Goal: Task Accomplishment & Management: Manage account settings

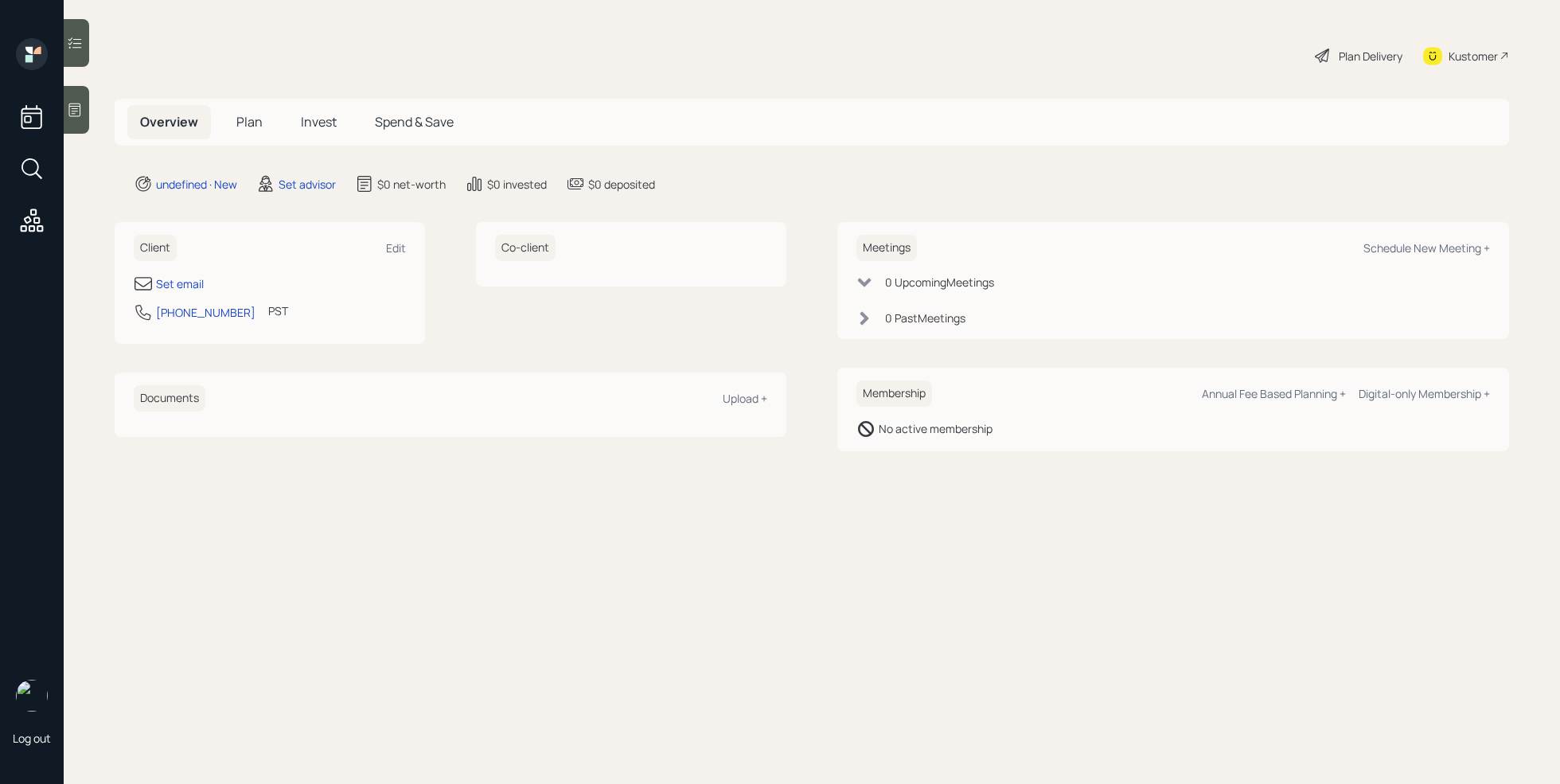
click at [88, 113] on div at bounding box center [76, 109] width 25 height 48
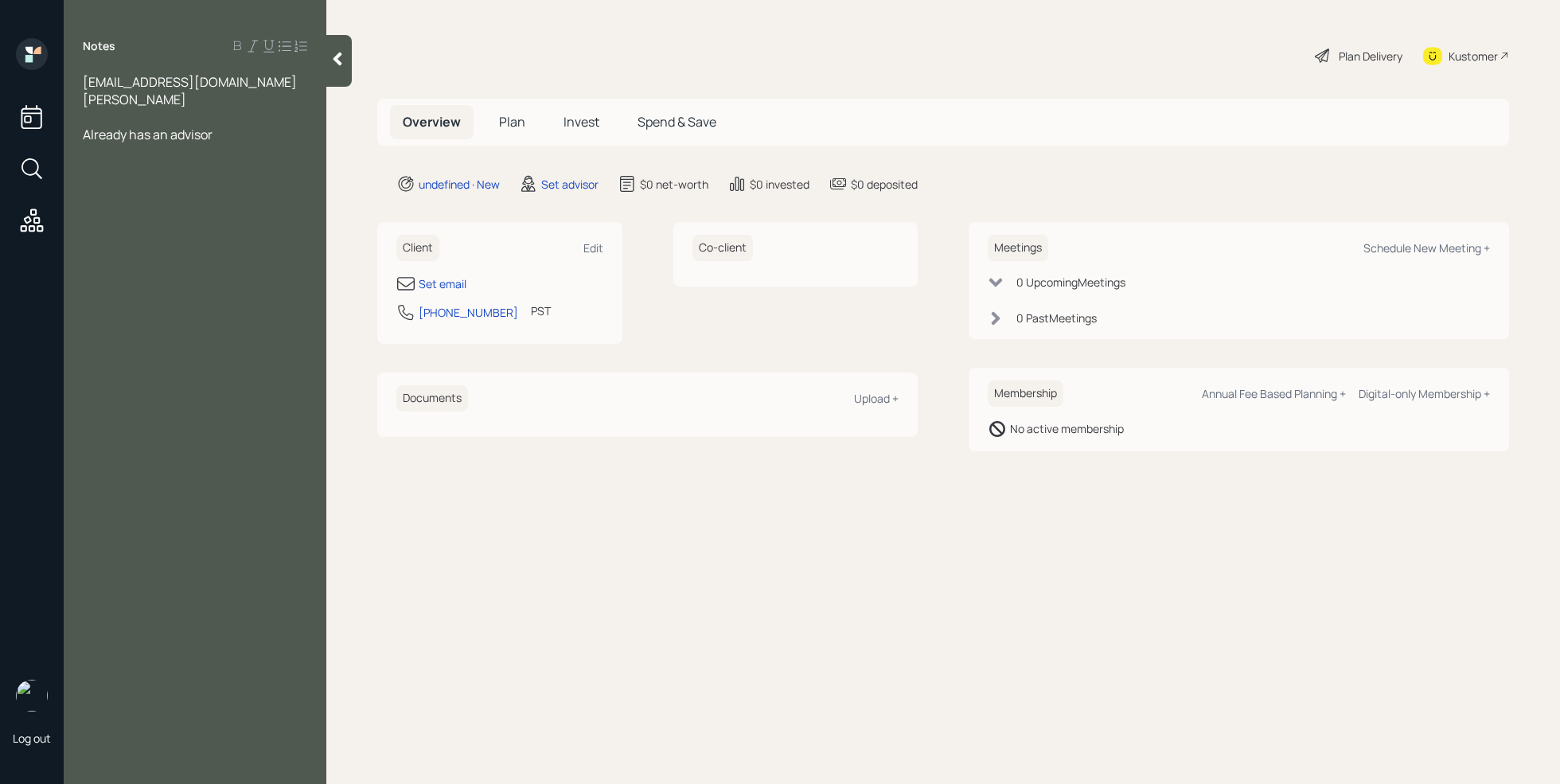
click at [221, 132] on div "Already has an advisor" at bounding box center [195, 135] width 224 height 17
click at [108, 152] on div at bounding box center [195, 152] width 224 height 17
click at [211, 174] on span "would like to retire in teh next 6 years" at bounding box center [189, 169] width 215 height 17
click at [215, 155] on div "Age 56" at bounding box center [195, 152] width 224 height 17
click at [221, 168] on span "would like to retire in thh next 6 years" at bounding box center [190, 169] width 215 height 17
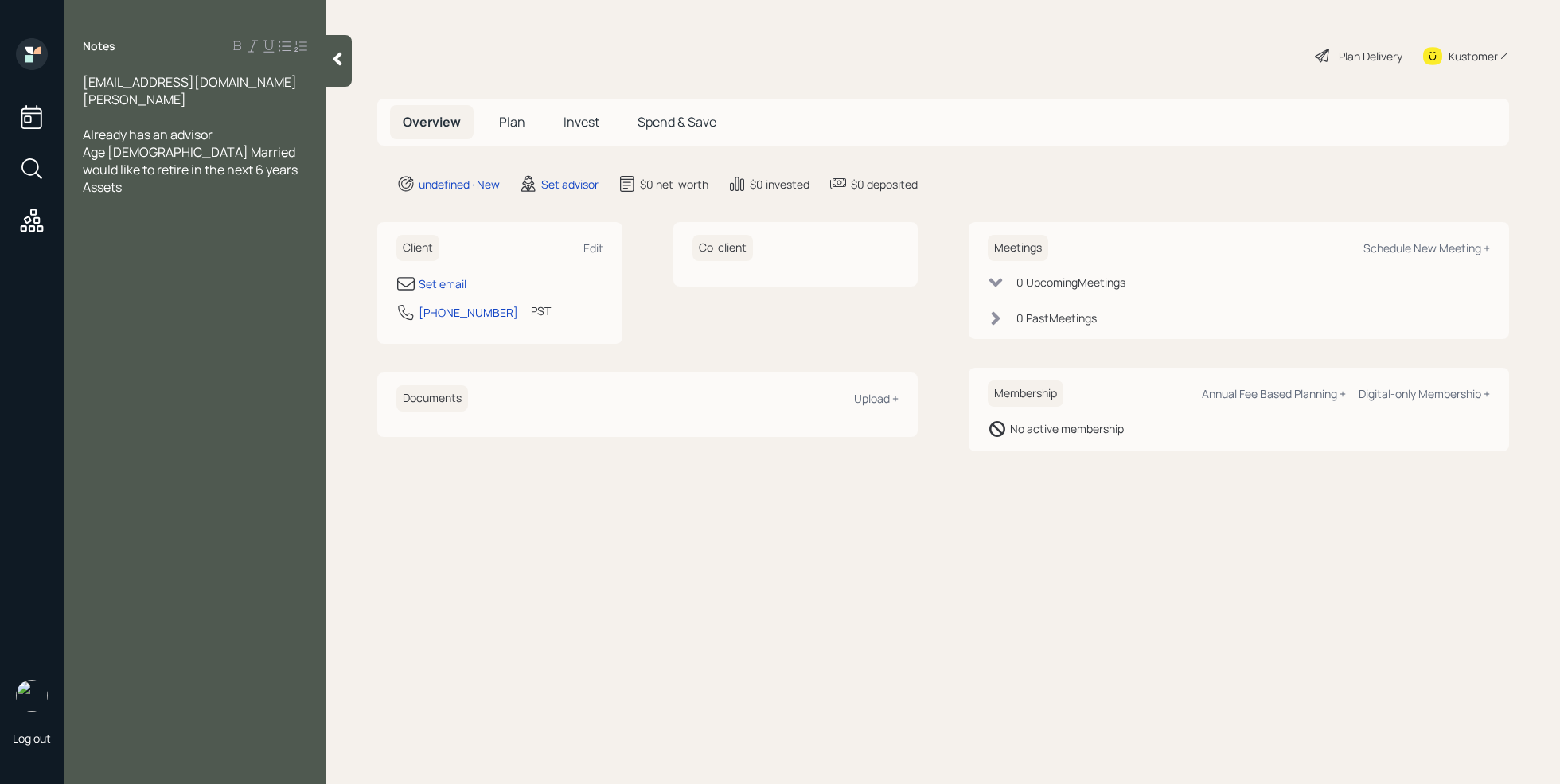
click at [198, 149] on div "Age 56 Married" at bounding box center [195, 152] width 224 height 17
click at [310, 168] on div "msdist41@gmail.com Michale Smith Already has an advisor Age 56 Married would li…" at bounding box center [195, 151] width 262 height 157
click at [307, 168] on div "would like to retire in the next 6 years" at bounding box center [195, 169] width 224 height 17
click at [225, 148] on div "Age 56 Married" at bounding box center [195, 152] width 224 height 17
click at [227, 195] on div "Wife retired this year" at bounding box center [195, 204] width 224 height 17
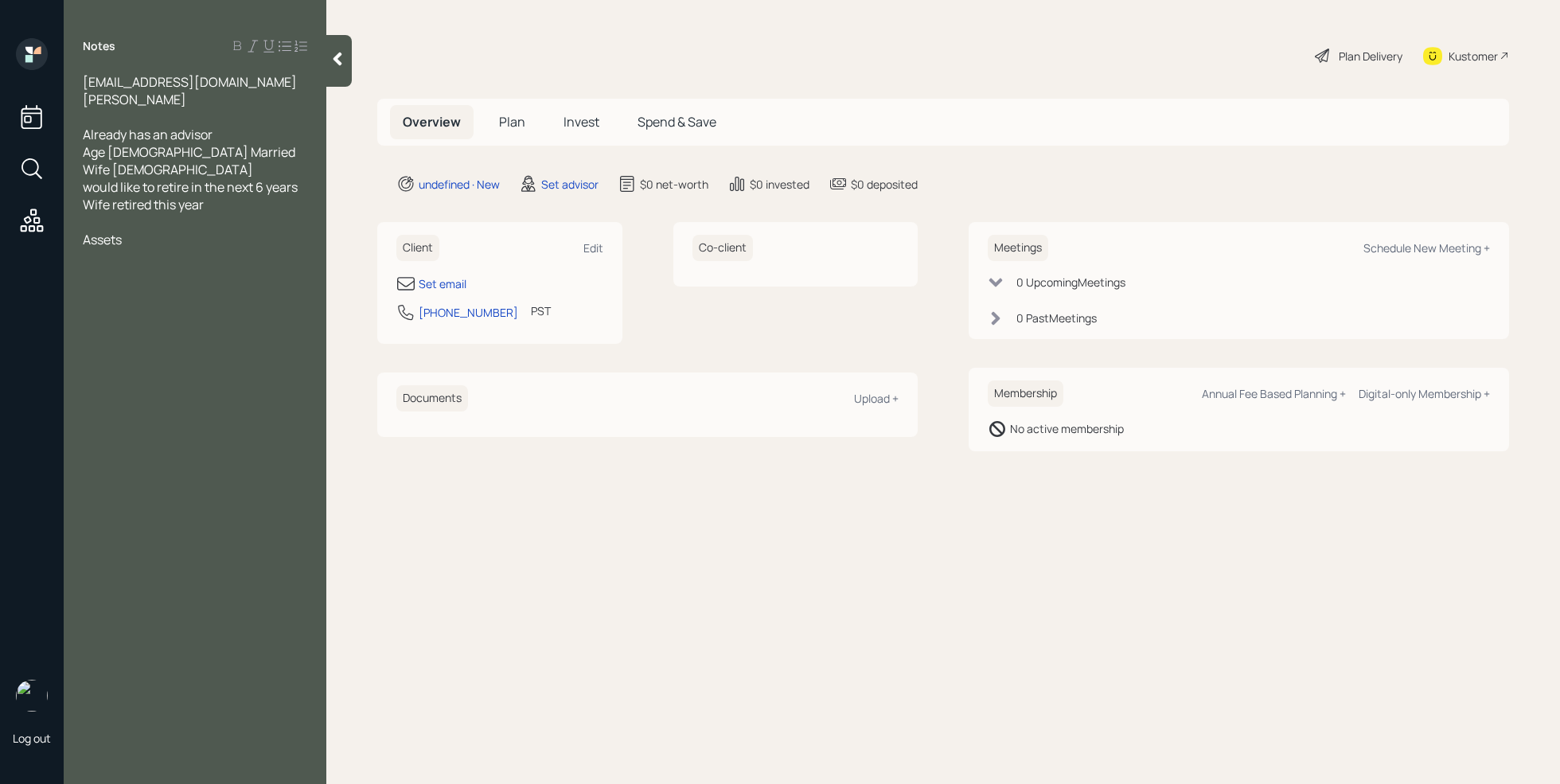
click at [188, 248] on div at bounding box center [195, 257] width 224 height 17
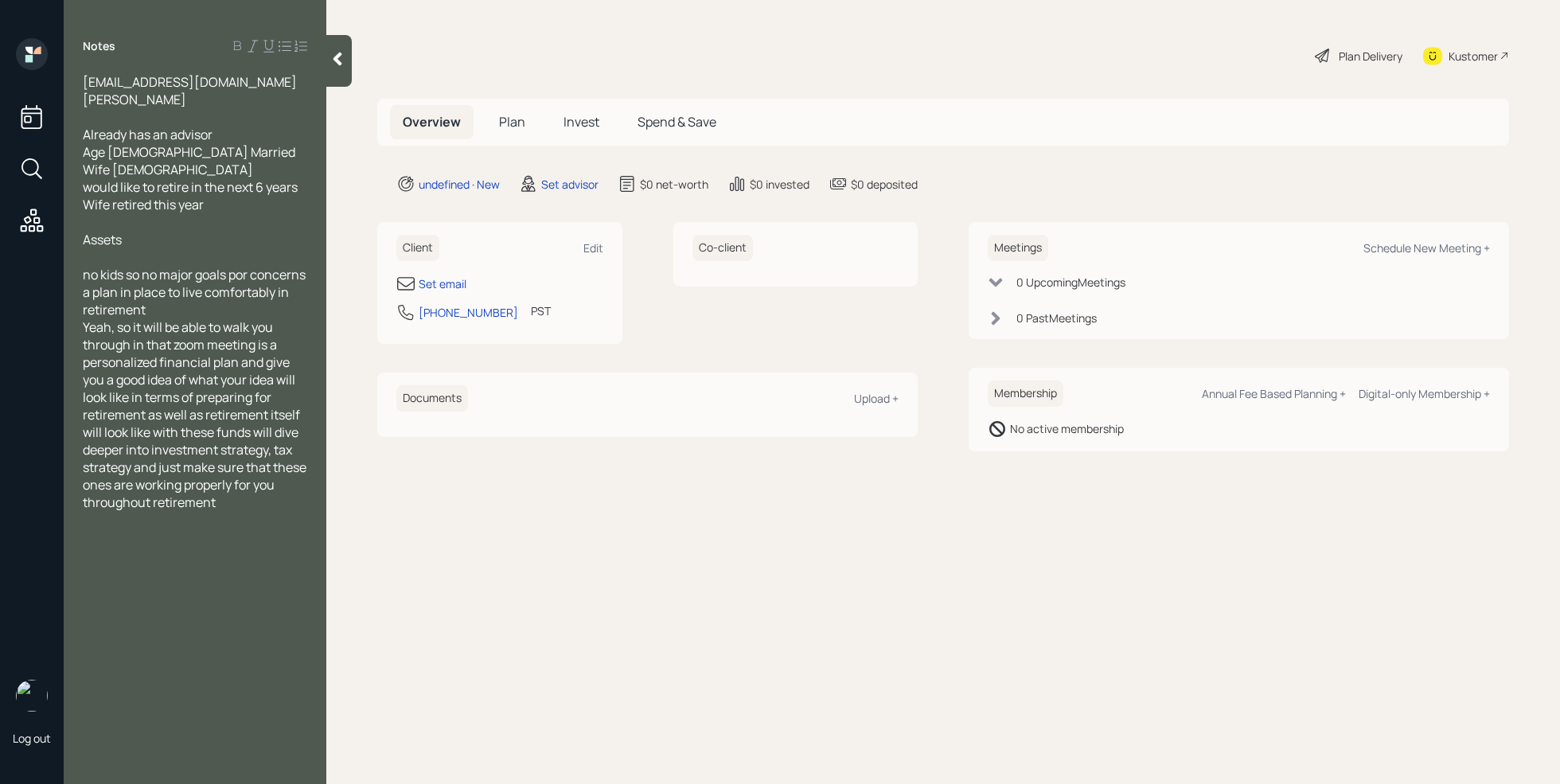
click at [284, 601] on div "Notes msdist41@gmail.com Michale Smith Already has an advisor Age 56 Married Wi…" at bounding box center [195, 401] width 262 height 727
click at [458, 596] on main "Plan Delivery Kustomer Overview Plan Invest Spend & Save undefined · New Set ad…" at bounding box center [943, 392] width 1233 height 784
click at [129, 248] on div at bounding box center [195, 257] width 224 height 17
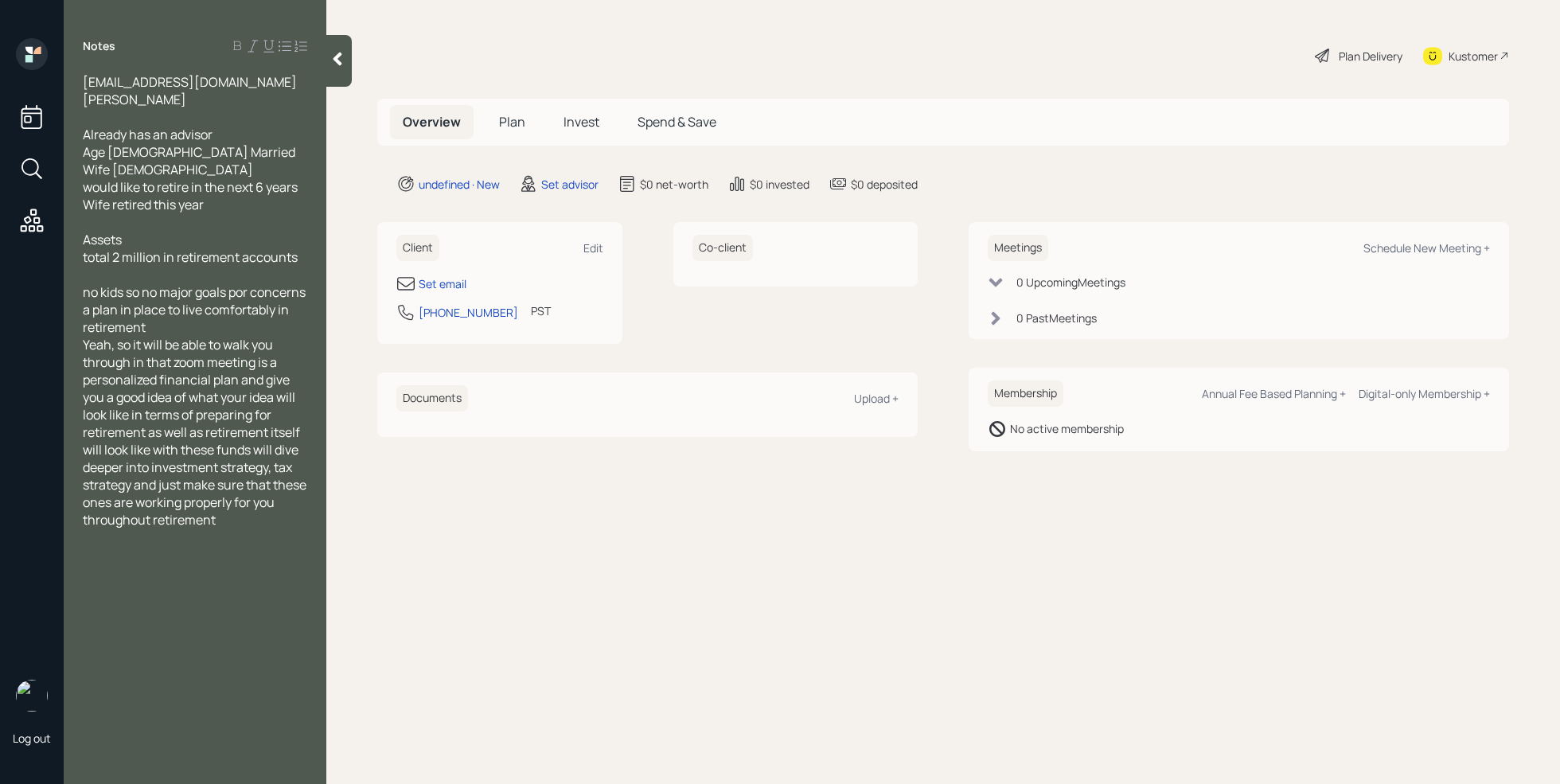
click at [146, 266] on div at bounding box center [195, 274] width 224 height 17
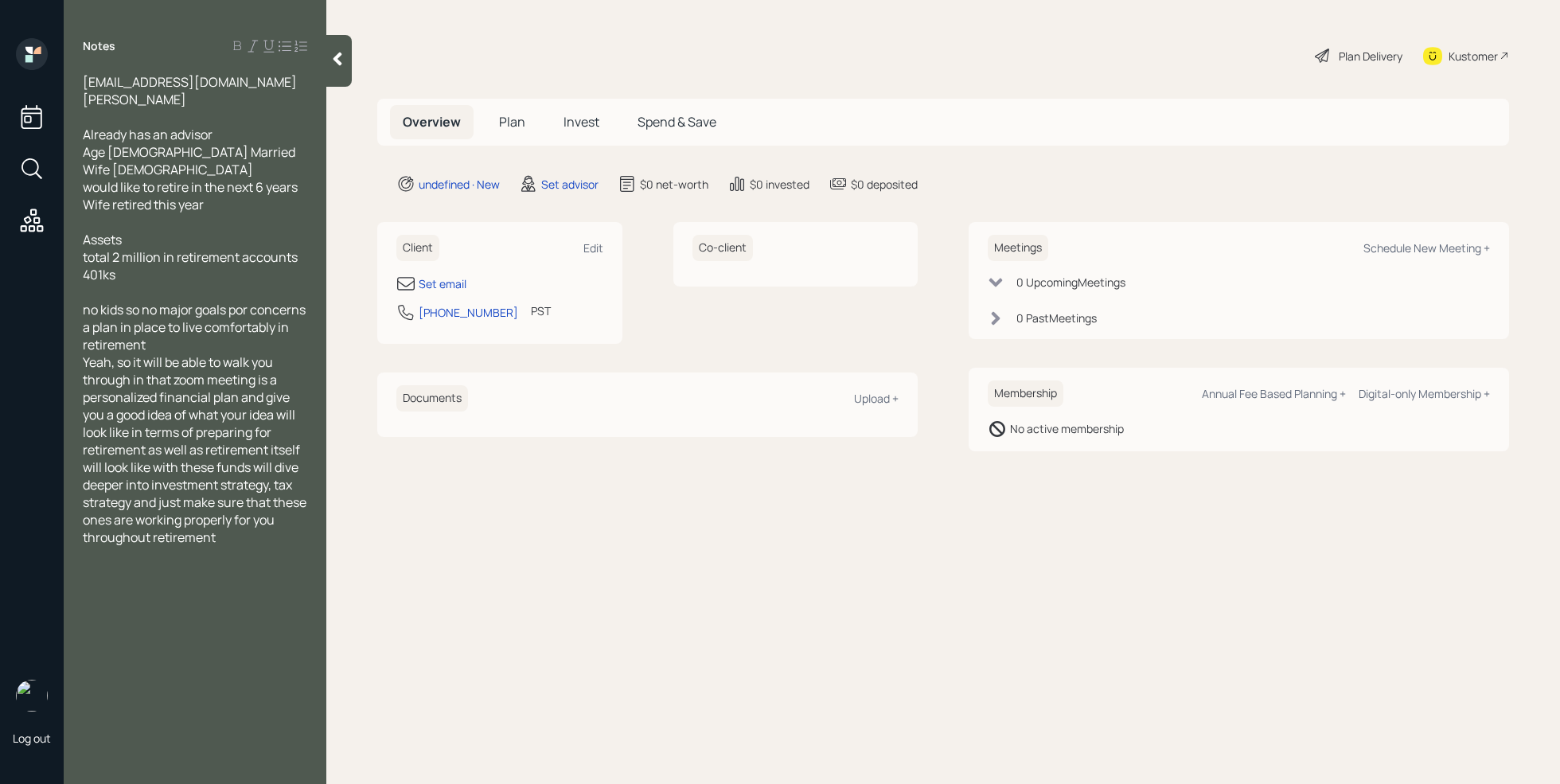
click at [135, 266] on div "401ks" at bounding box center [195, 274] width 224 height 17
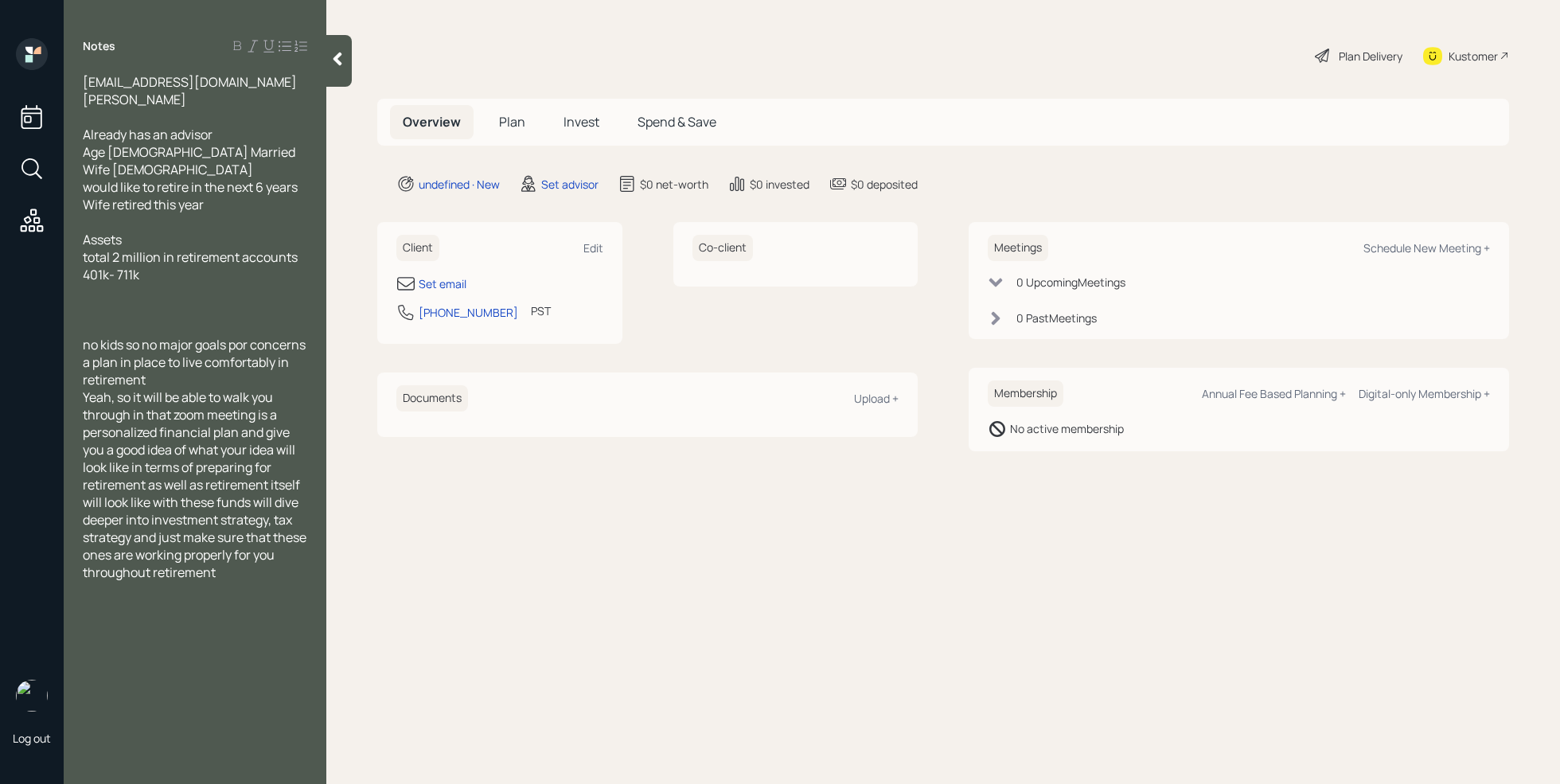
click at [85, 300] on div at bounding box center [195, 309] width 224 height 17
click at [87, 283] on div at bounding box center [195, 292] width 224 height 17
click at [116, 300] on div at bounding box center [195, 309] width 224 height 17
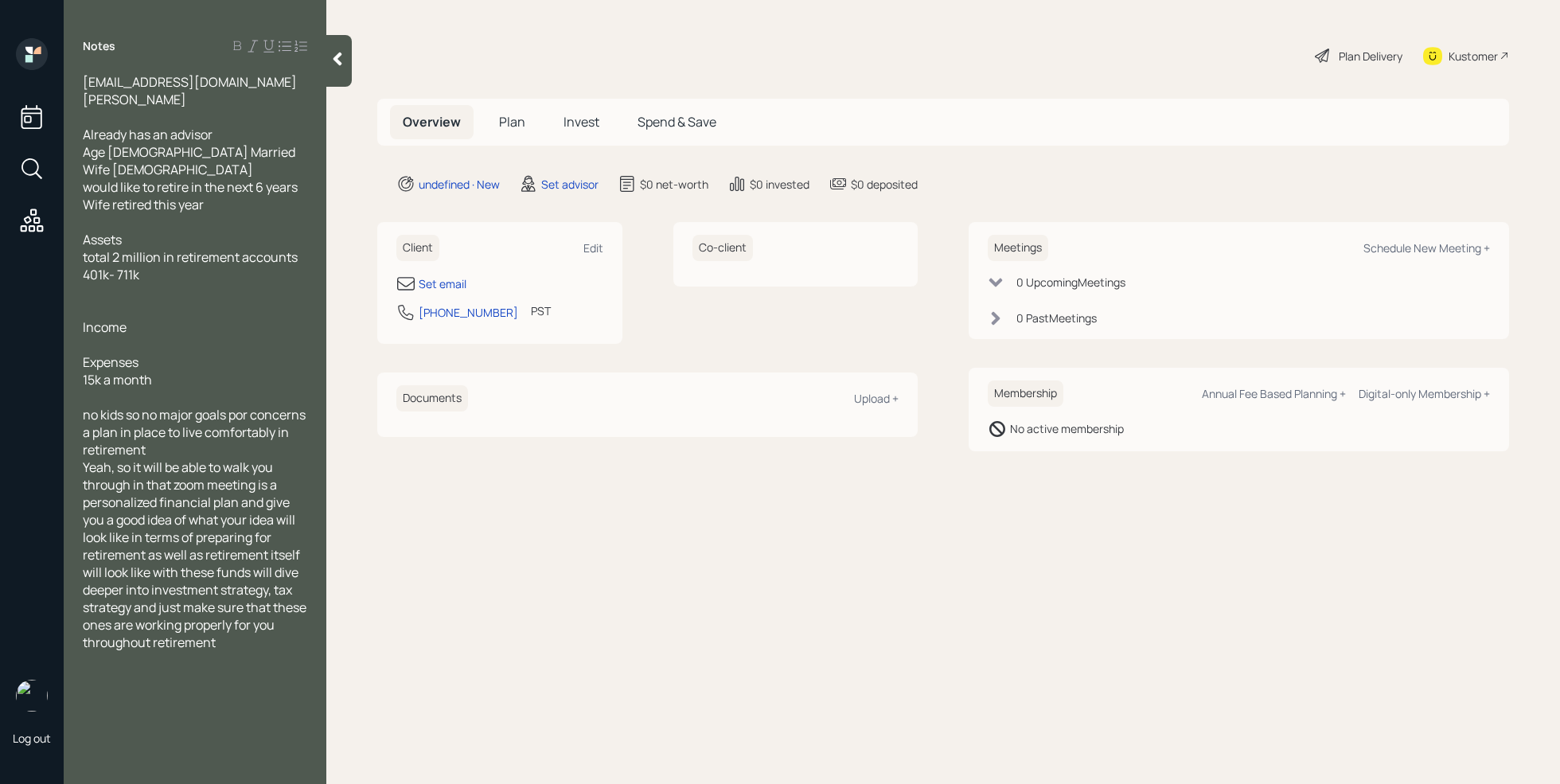
click at [114, 336] on div at bounding box center [195, 345] width 224 height 17
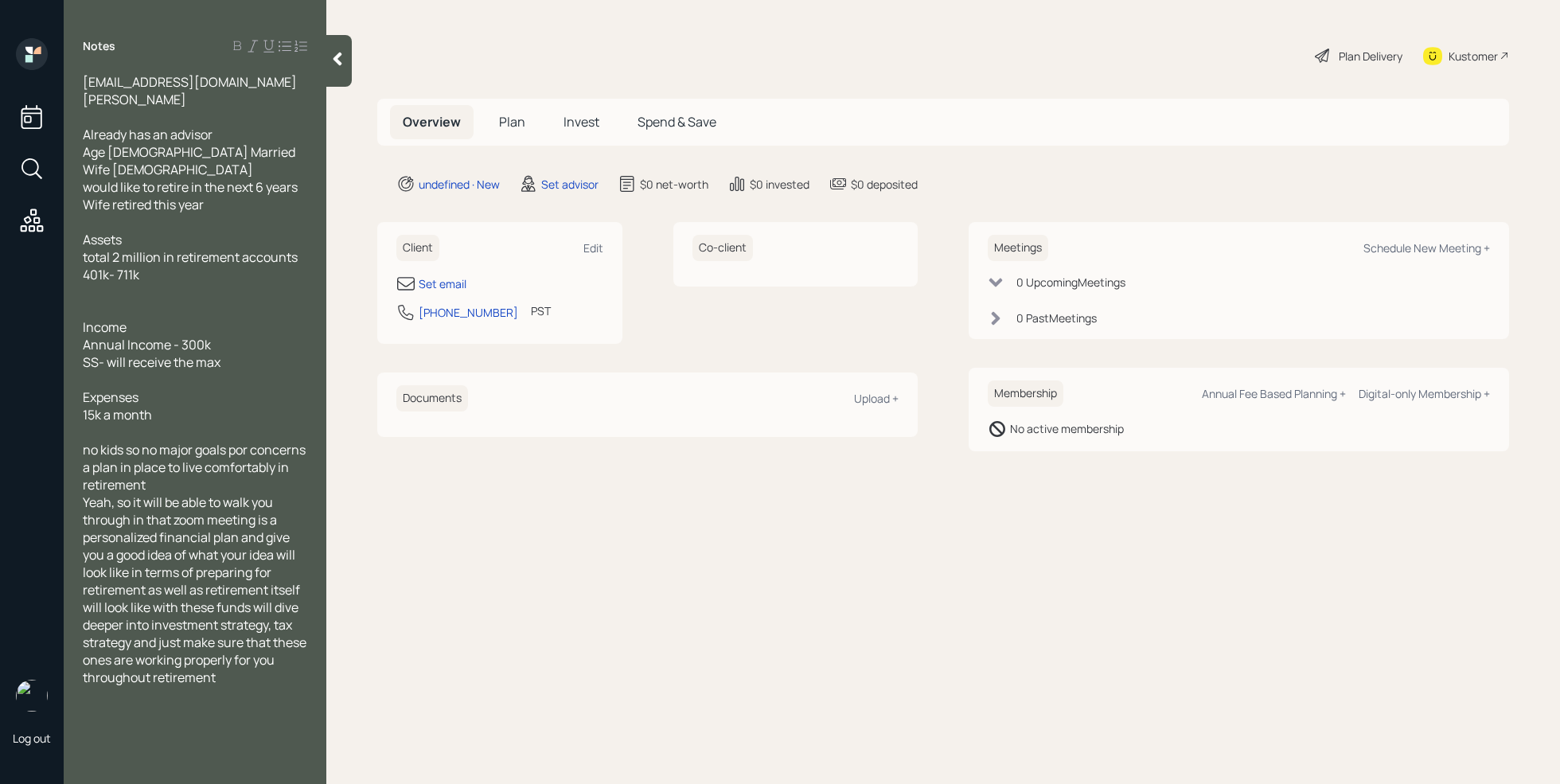
click at [97, 300] on div at bounding box center [195, 309] width 224 height 17
click at [83, 300] on span "1.1 mil value" at bounding box center [115, 309] width 64 height 17
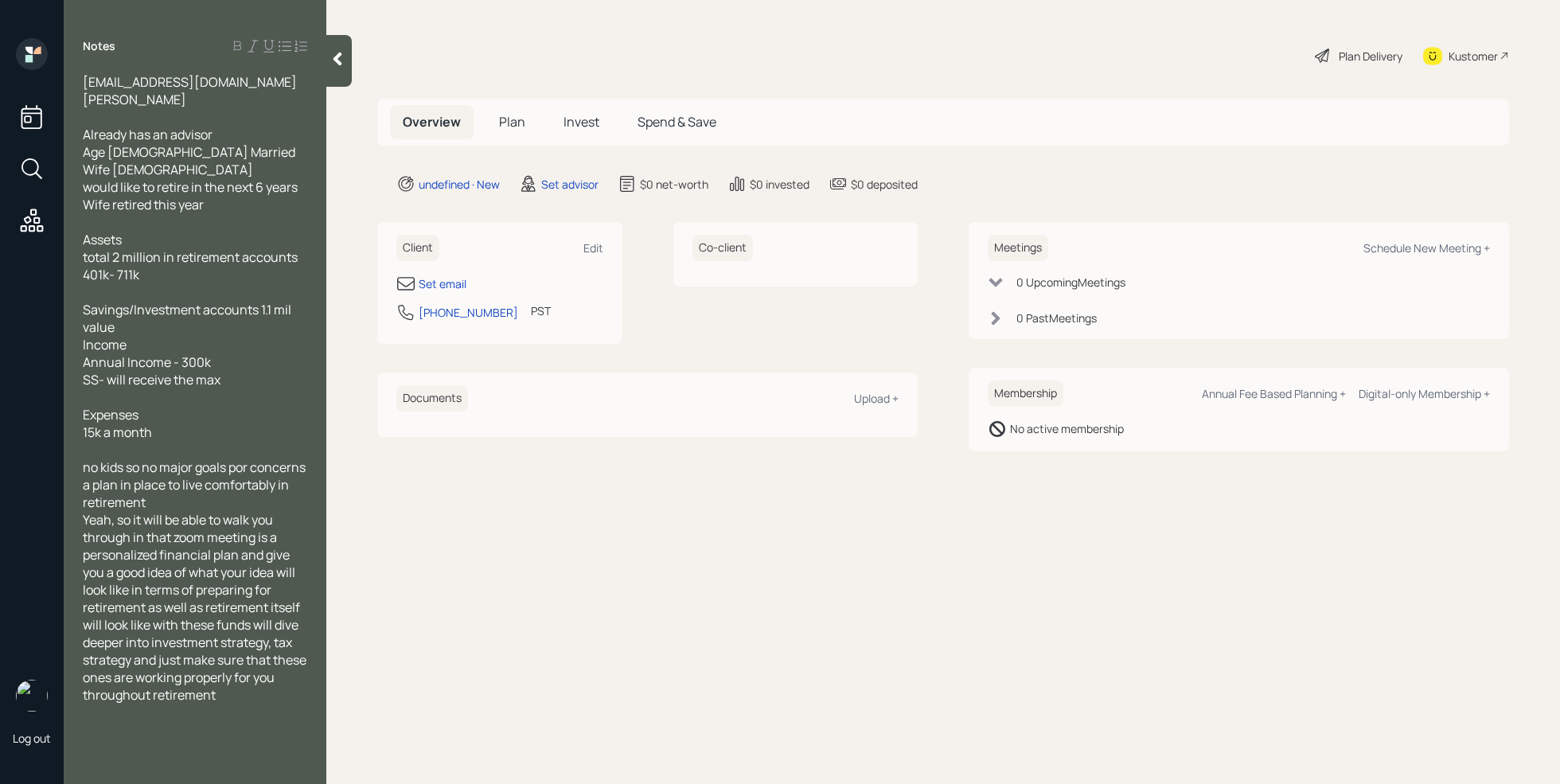
click at [122, 308] on div "Savings/Investment accounts 1.1 mil value" at bounding box center [195, 318] width 224 height 35
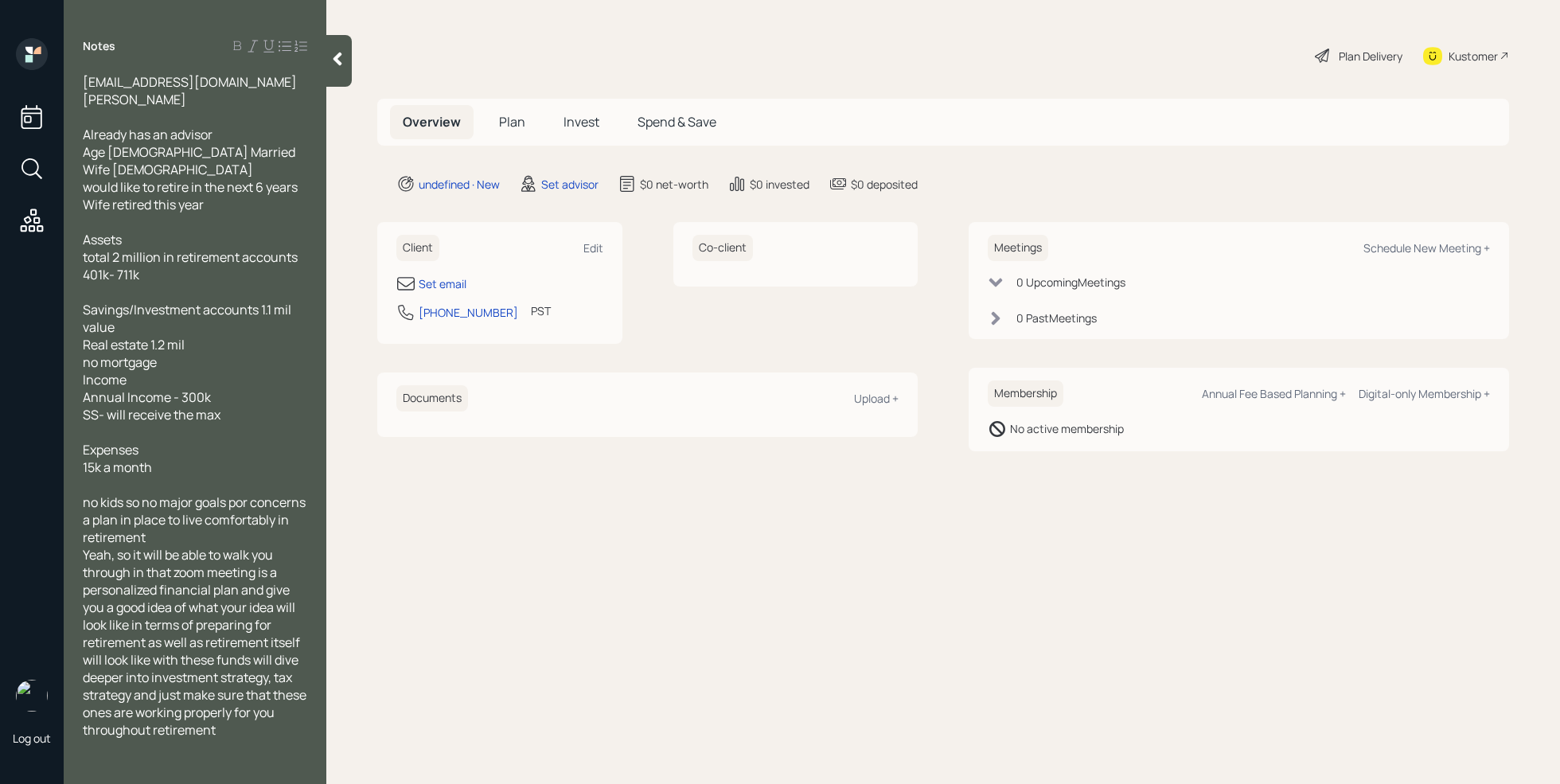
click at [151, 283] on div at bounding box center [195, 292] width 224 height 17
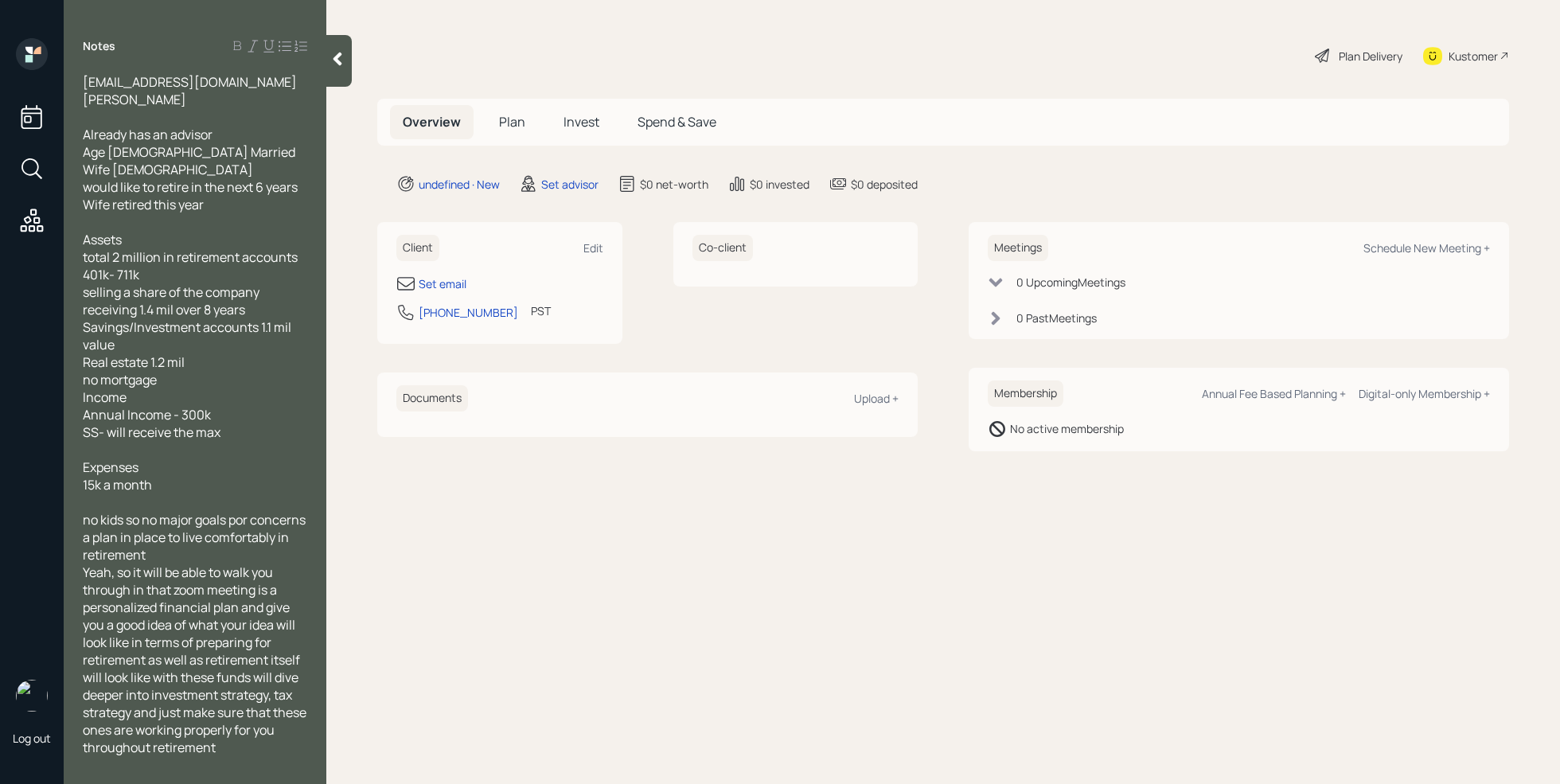
click at [215, 266] on div "401k- 711k" at bounding box center [195, 274] width 224 height 17
click at [455, 284] on div "Set email" at bounding box center [442, 283] width 48 height 16
select select "America/Los_Angeles"
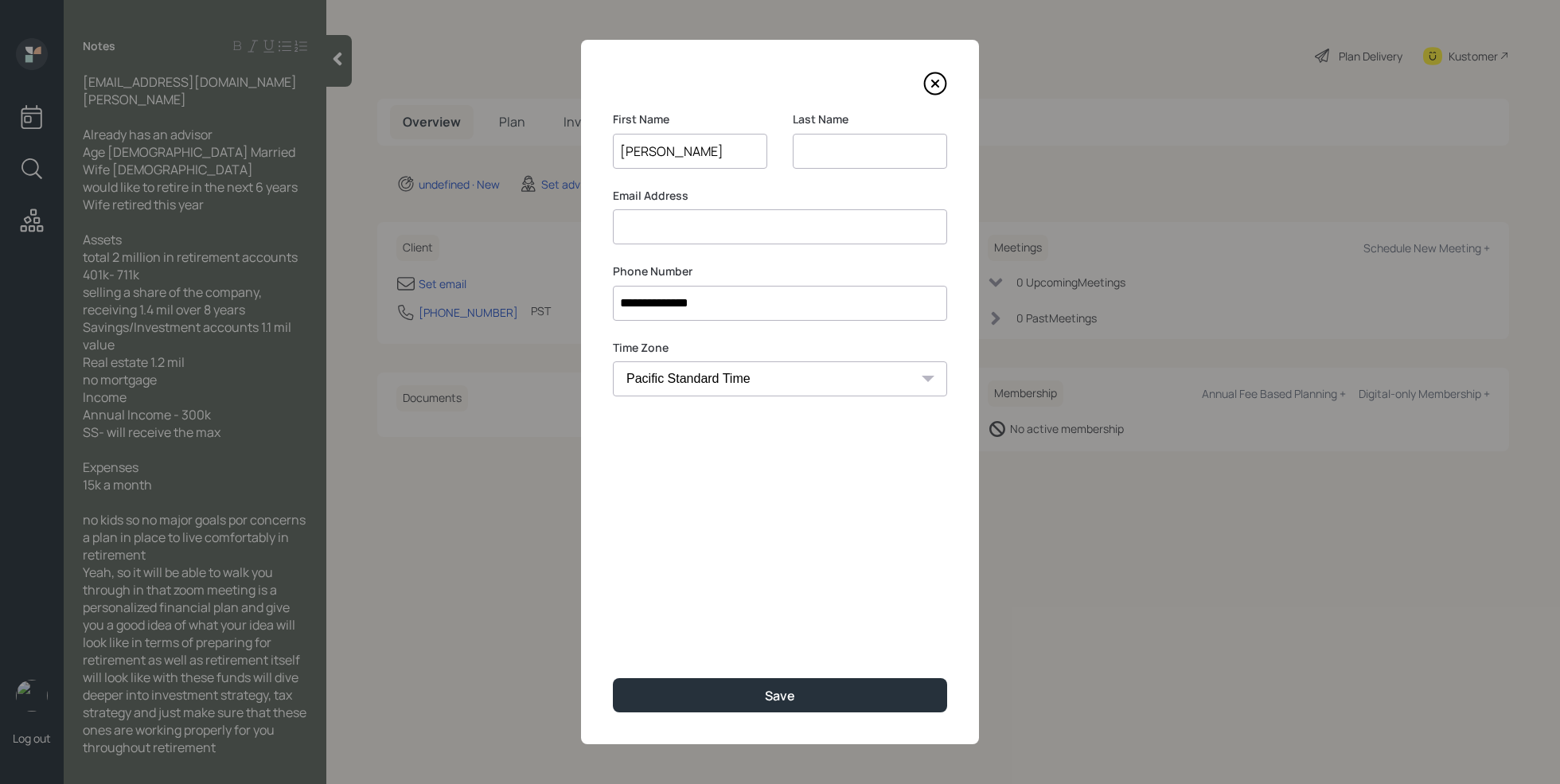
type input "Michael"
click at [834, 143] on input at bounding box center [870, 151] width 155 height 35
type input "Smith"
click at [724, 234] on input at bounding box center [780, 227] width 334 height 35
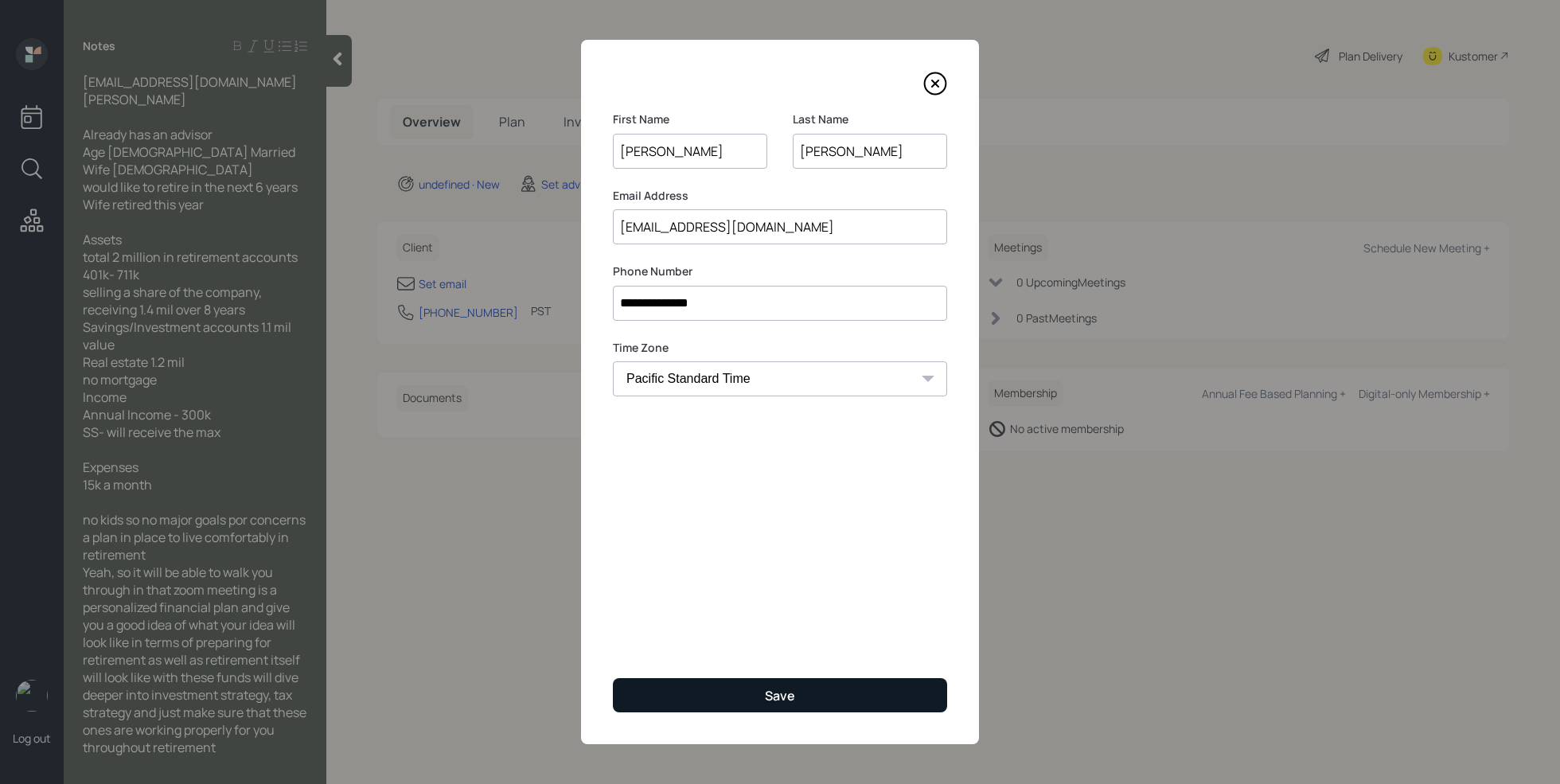
type input "[EMAIL_ADDRESS][DOMAIN_NAME]"
click at [827, 688] on button "Save" at bounding box center [780, 695] width 334 height 34
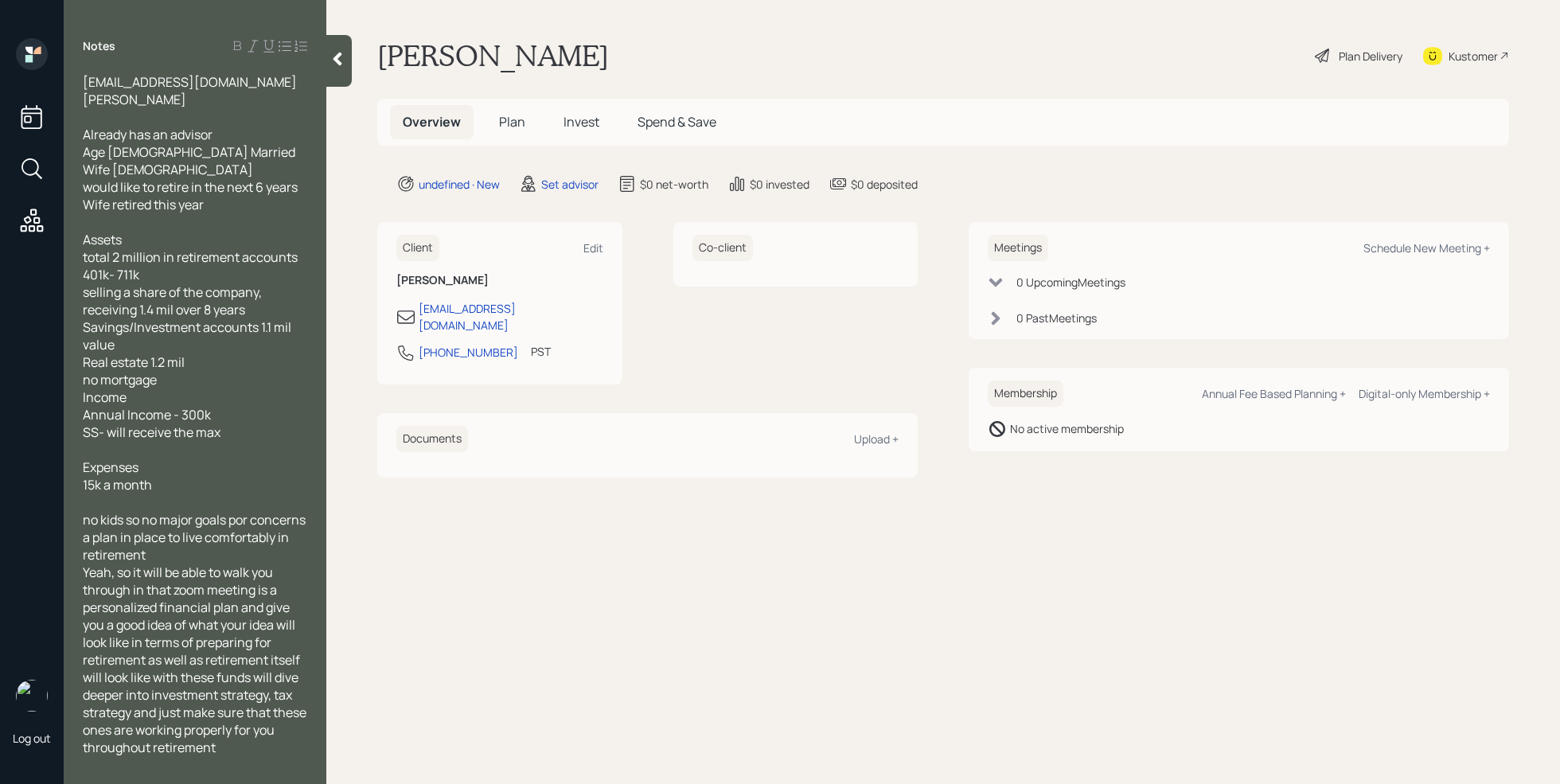
click at [1450, 256] on div "Meetings Schedule New Meeting +" at bounding box center [1239, 247] width 502 height 26
click at [1450, 249] on div "Schedule New Meeting +" at bounding box center [1427, 247] width 127 height 15
select select "round-robin"
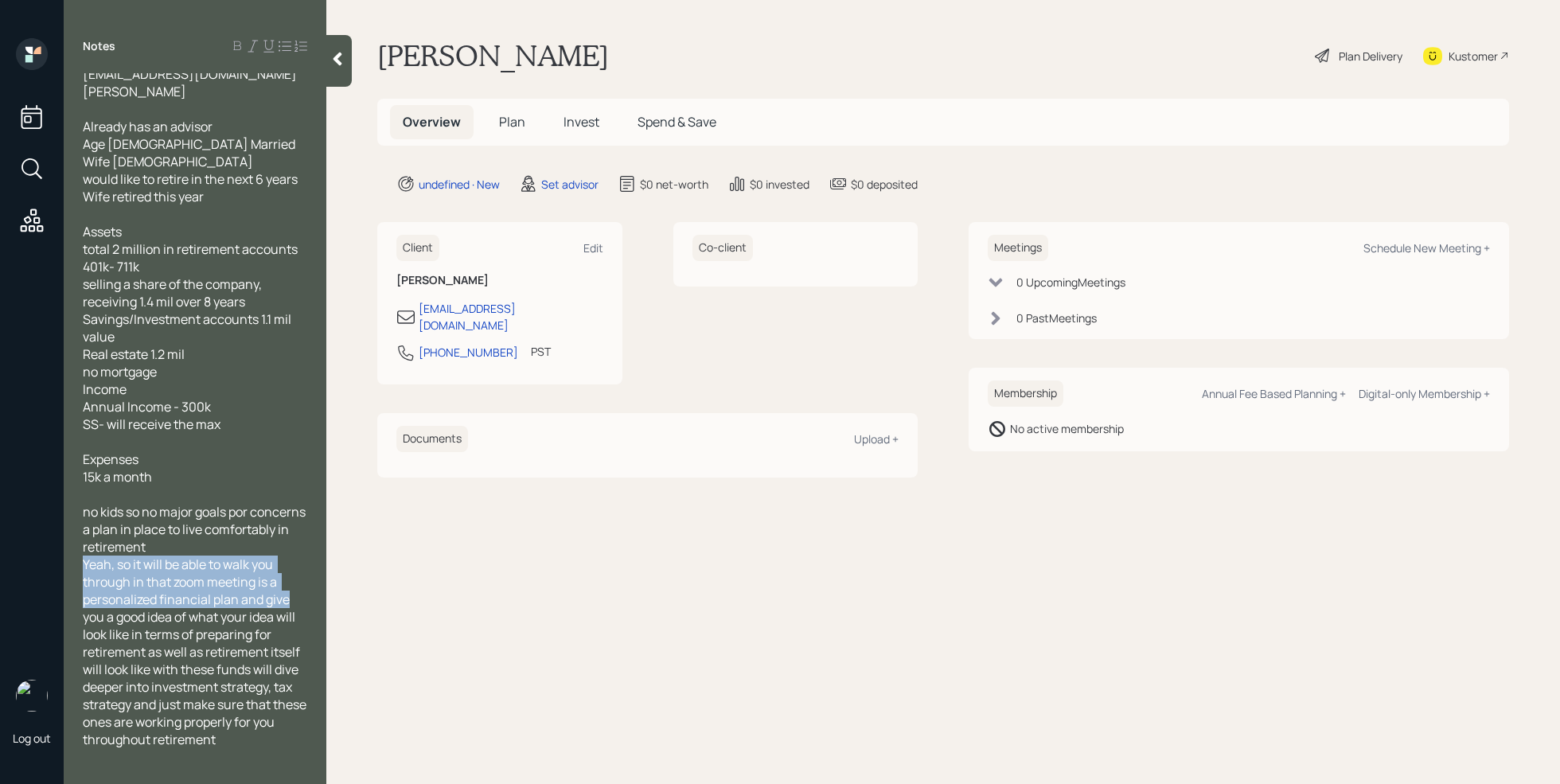
drag, startPoint x: 290, startPoint y: 602, endPoint x: 75, endPoint y: 567, distance: 217.8
click at [75, 567] on div "msdist41@gmail.com Michale Smith Already has an advisor Age 56 Married Wife 57 …" at bounding box center [195, 418] width 262 height 691
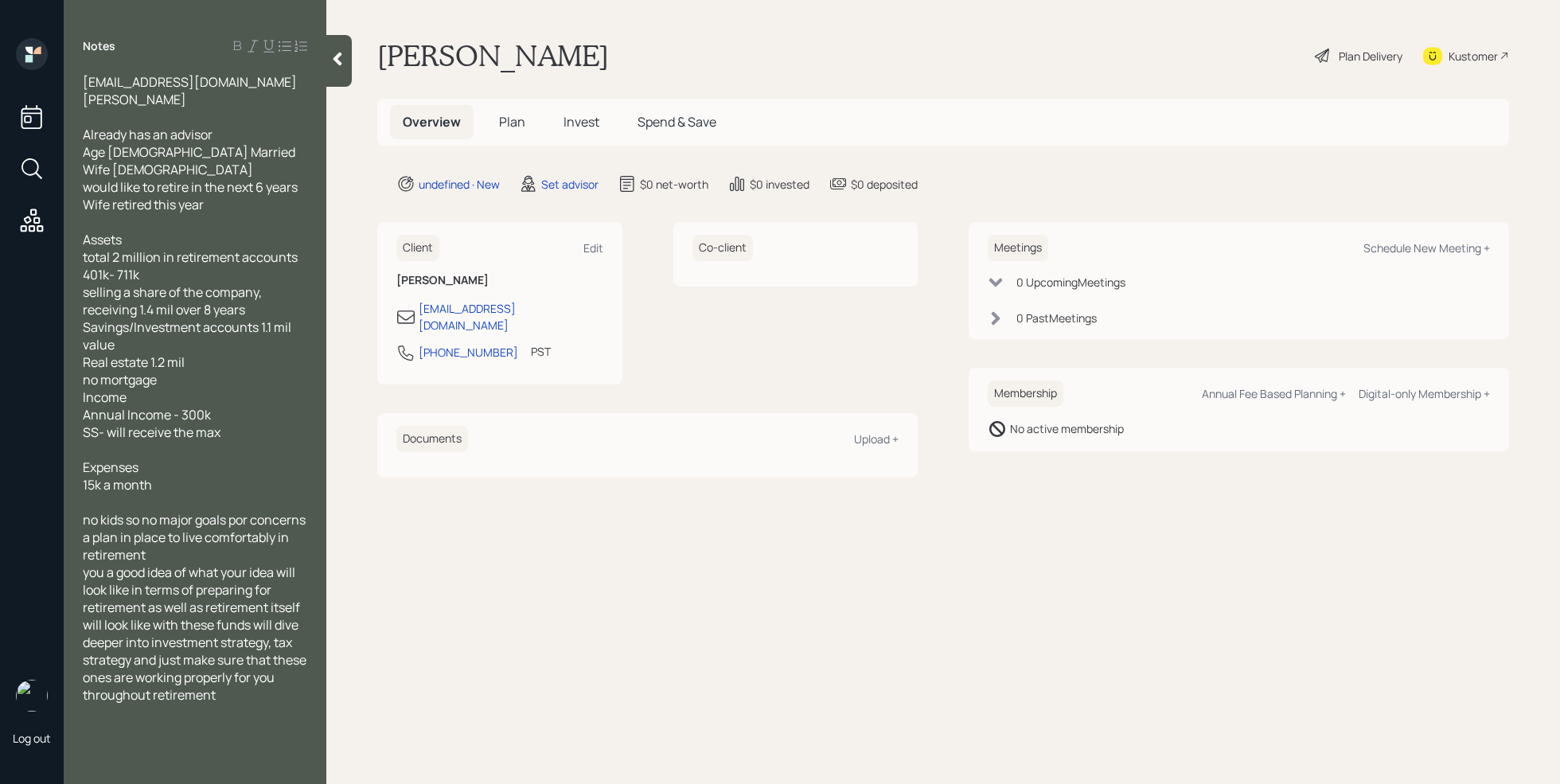
scroll to position [0, 0]
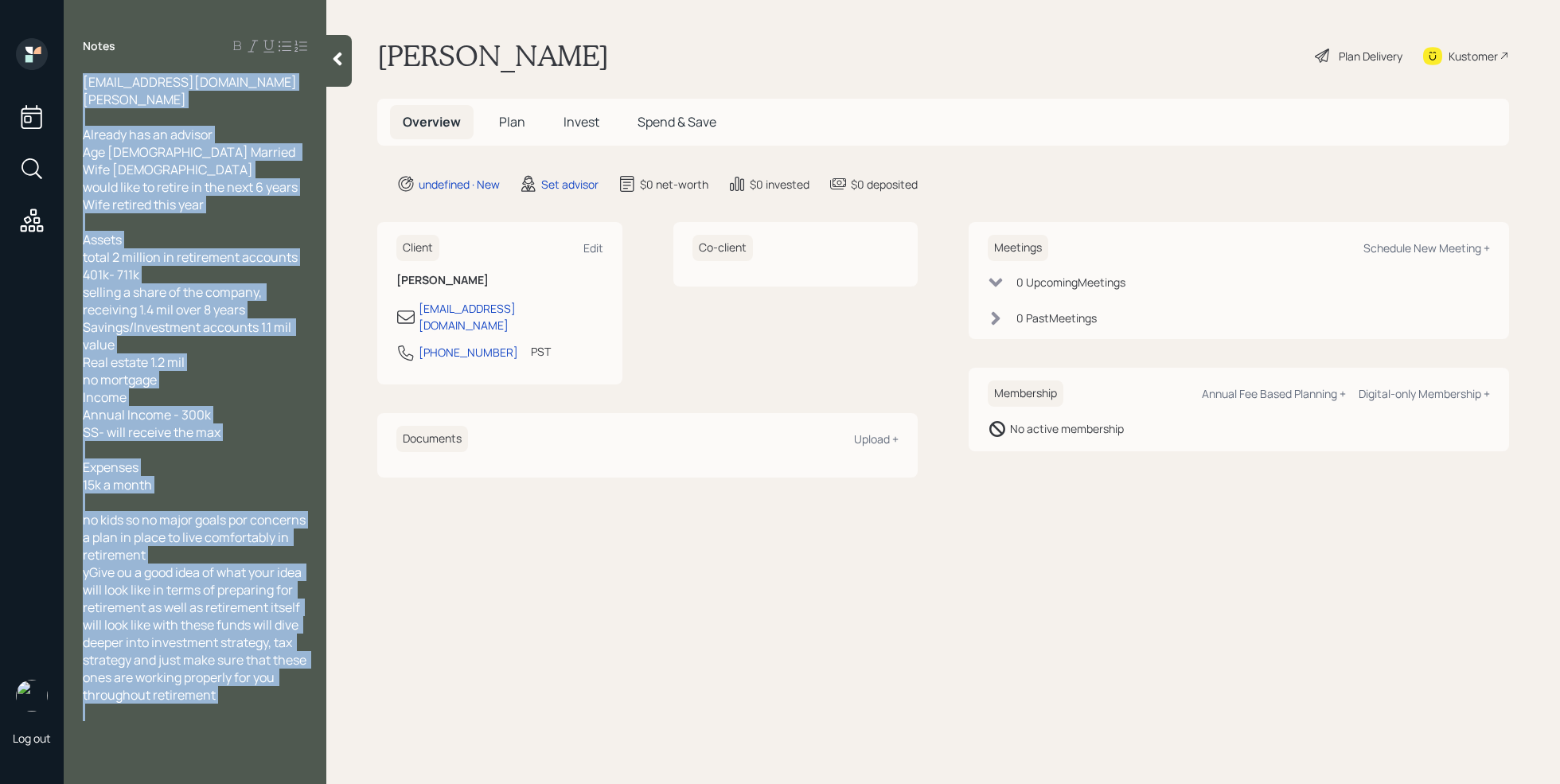
drag, startPoint x: 309, startPoint y: 627, endPoint x: 149, endPoint y: 598, distance: 162.6
click at [91, 587] on div "msdist41@gmail.com Michale Smith Already has an advisor Age 56 Married Wife 57 …" at bounding box center [195, 397] width 262 height 648
click at [301, 627] on span "yGive ou a good idea of what your idea will look like in terms of preparing for…" at bounding box center [195, 633] width 226 height 140
drag, startPoint x: 319, startPoint y: 629, endPoint x: 83, endPoint y: 585, distance: 240.1
click at [83, 585] on div "msdist41@gmail.com Michale Smith Already has an advisor Age 56 Married Wife 57 …" at bounding box center [195, 397] width 262 height 648
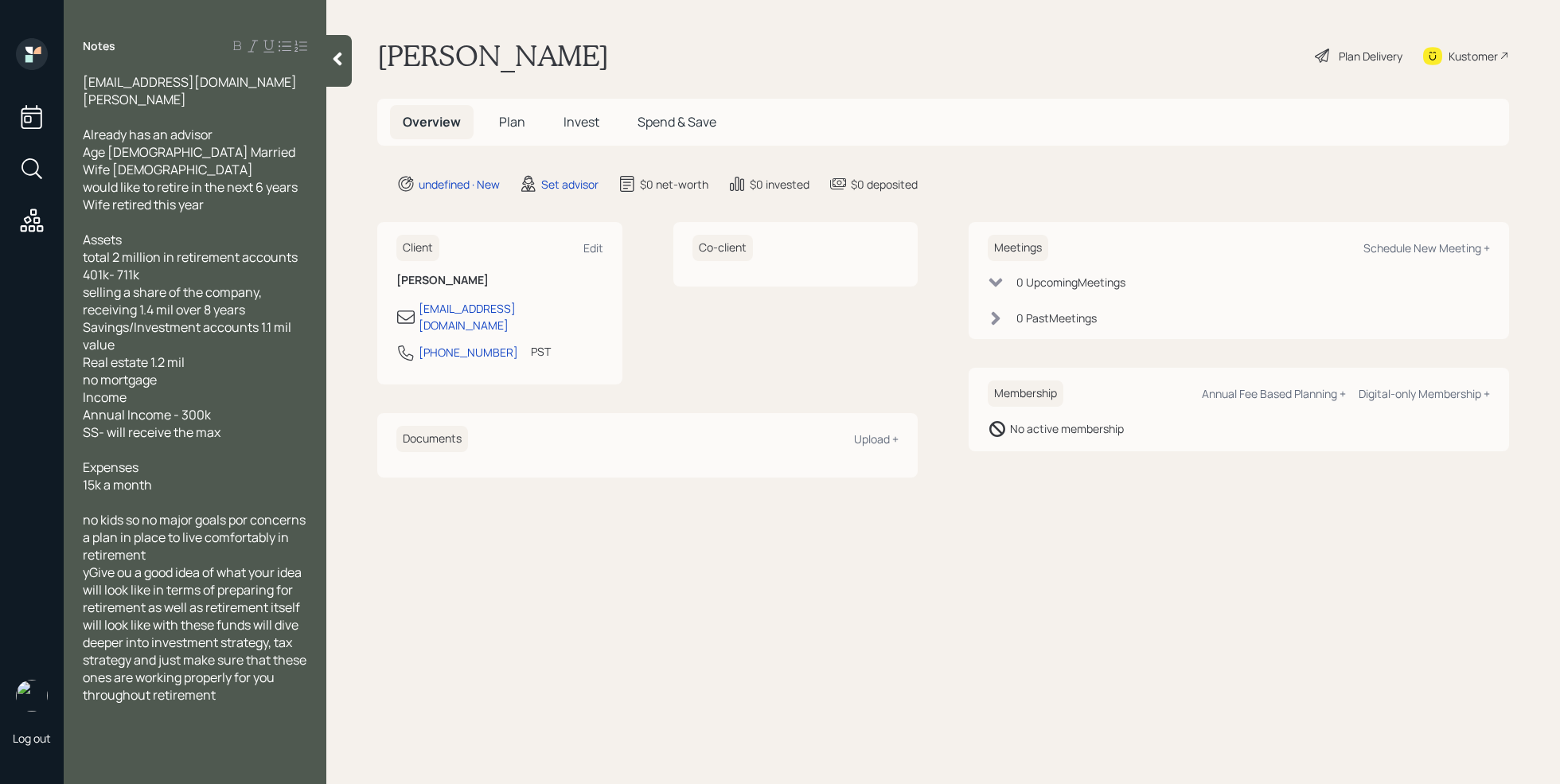
click at [113, 575] on span "yGive ou a good idea of what your idea will look like in terms of preparing for…" at bounding box center [195, 633] width 226 height 140
click at [91, 576] on span "yGive ou a good idea of what your idea will look like in terms of preparing for…" at bounding box center [195, 633] width 226 height 140
drag, startPoint x: 90, startPoint y: 575, endPoint x: 302, endPoint y: 596, distance: 213.0
click at [302, 596] on span "yGive ou a good idea of what your idea will look like in terms of preparing for…" at bounding box center [195, 633] width 226 height 140
click at [181, 610] on span "y for retirement as well as retirement itself will look like with these funds w…" at bounding box center [195, 616] width 224 height 105
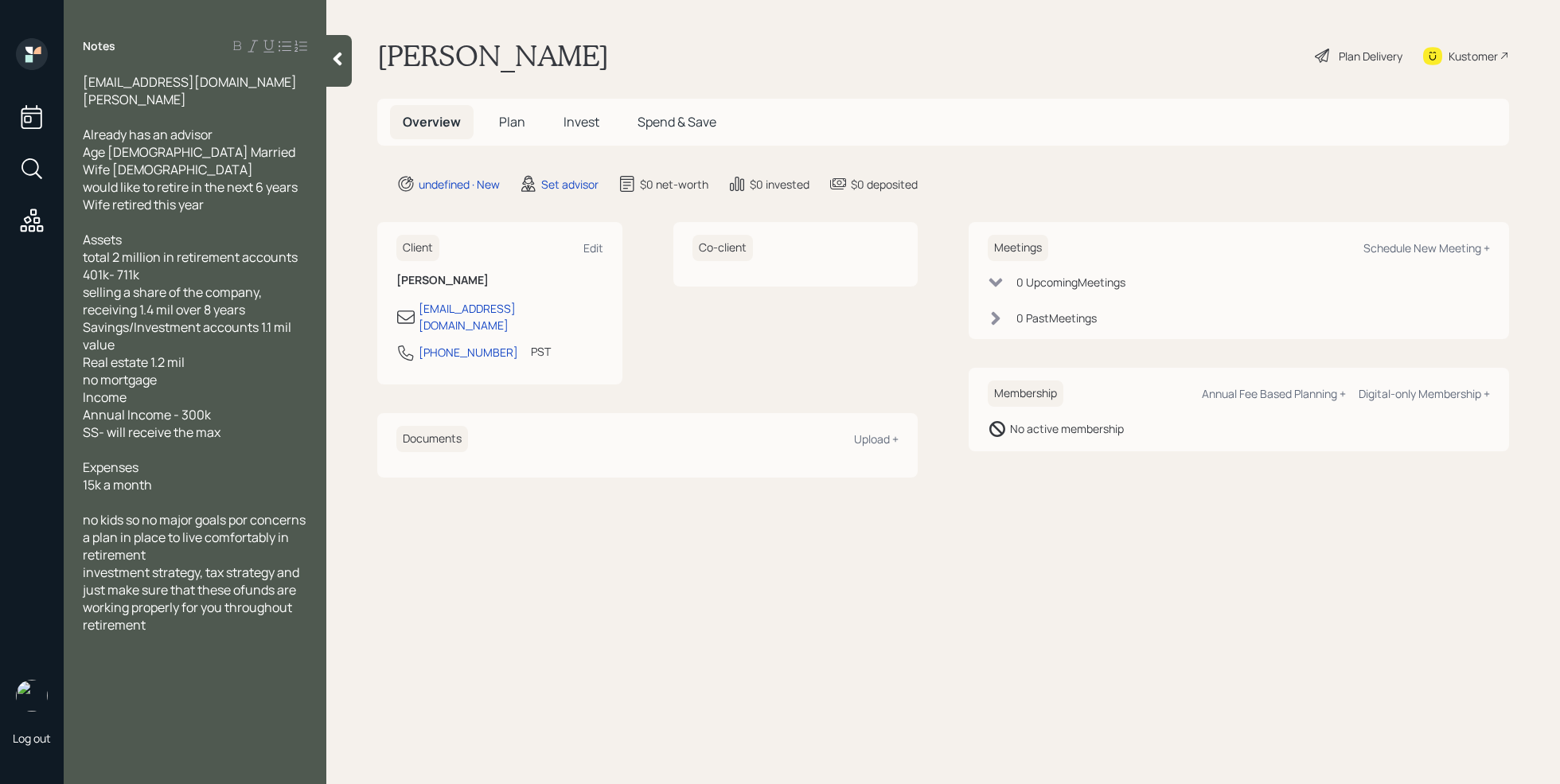
click at [241, 592] on span "investment strategy, tax strategy and just make sure that these ofunds are work…" at bounding box center [192, 598] width 219 height 70
click at [347, 57] on div at bounding box center [339, 61] width 25 height 52
